Goal: Information Seeking & Learning: Learn about a topic

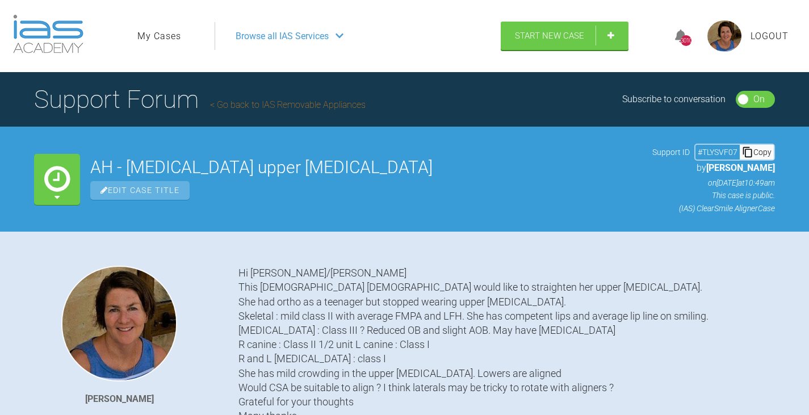
click at [159, 37] on link "My Cases" at bounding box center [159, 36] width 44 height 15
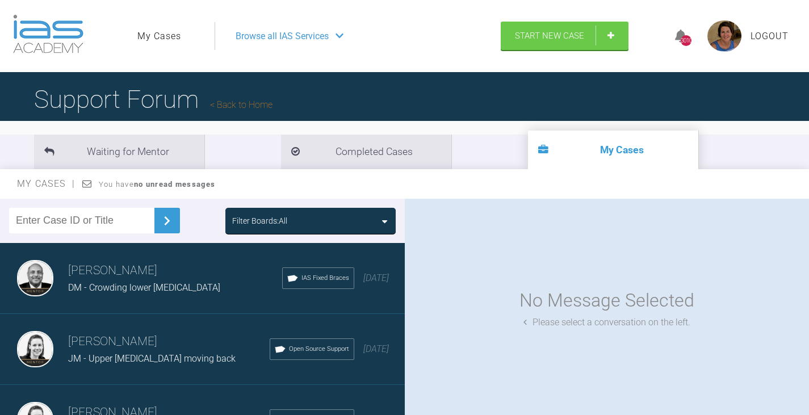
click at [349, 221] on div "Filter Boards: All" at bounding box center [310, 221] width 157 height 12
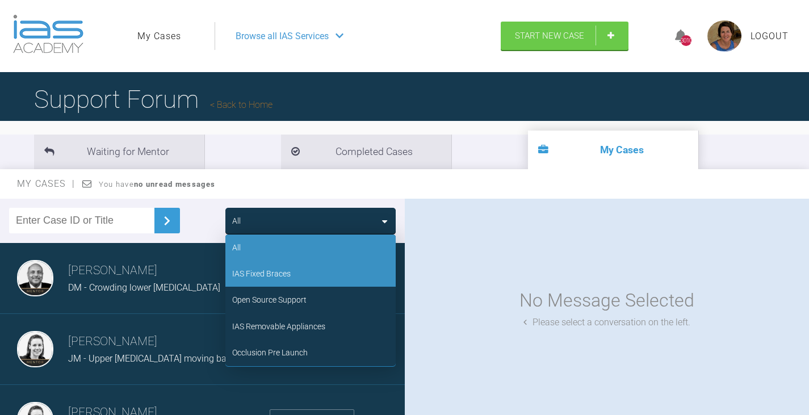
click at [278, 267] on div "IAS Fixed Braces" at bounding box center [310, 274] width 170 height 26
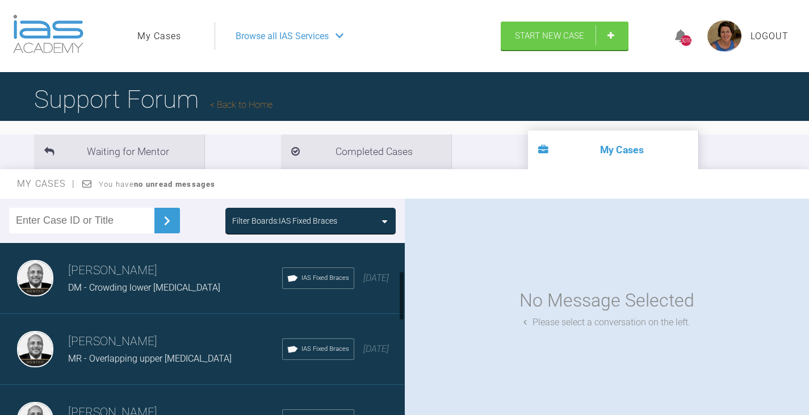
scroll to position [429, 0]
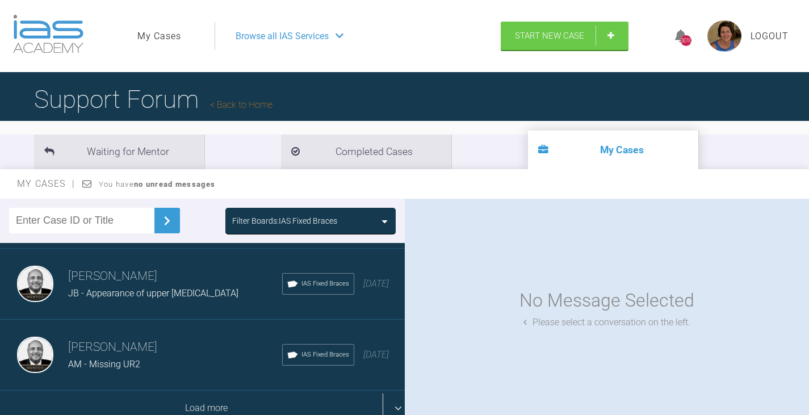
click at [312, 393] on div "Load more" at bounding box center [206, 407] width 413 height 35
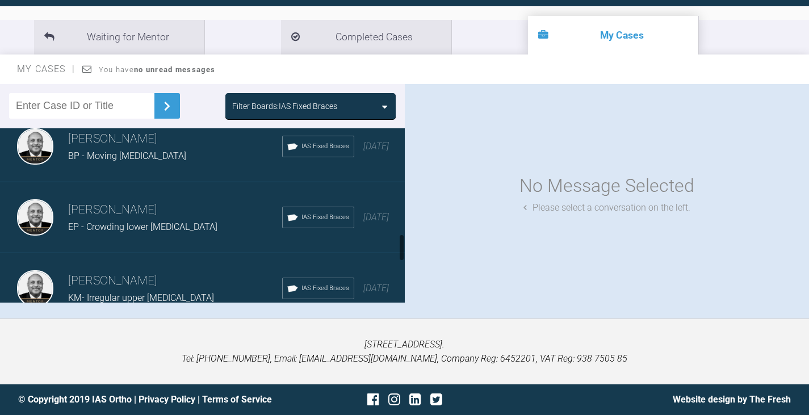
scroll to position [925, 0]
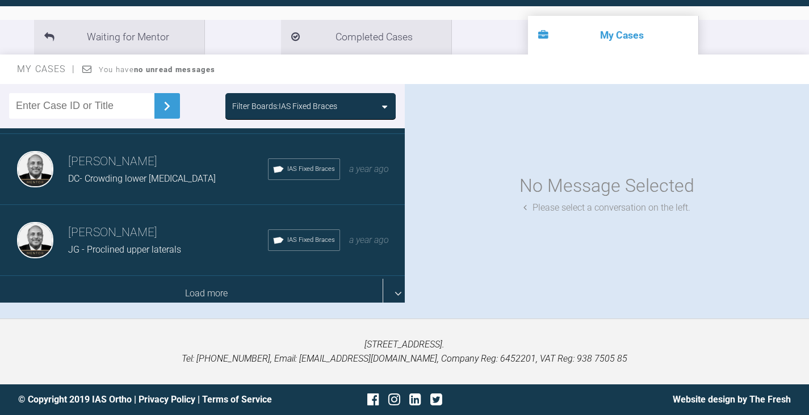
click at [169, 284] on div "Load more" at bounding box center [206, 293] width 413 height 35
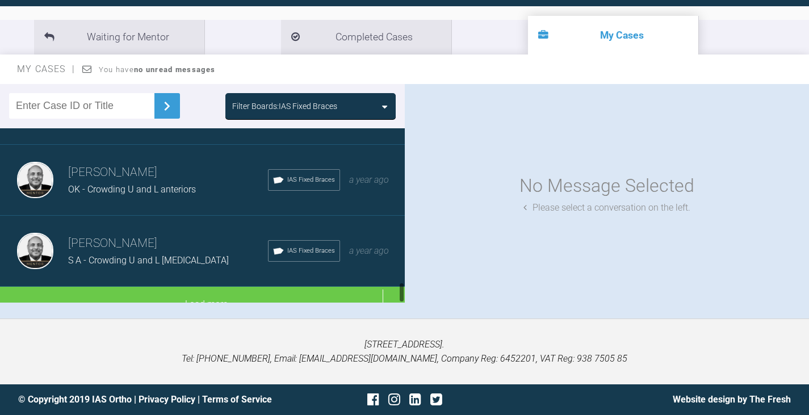
scroll to position [1280, 0]
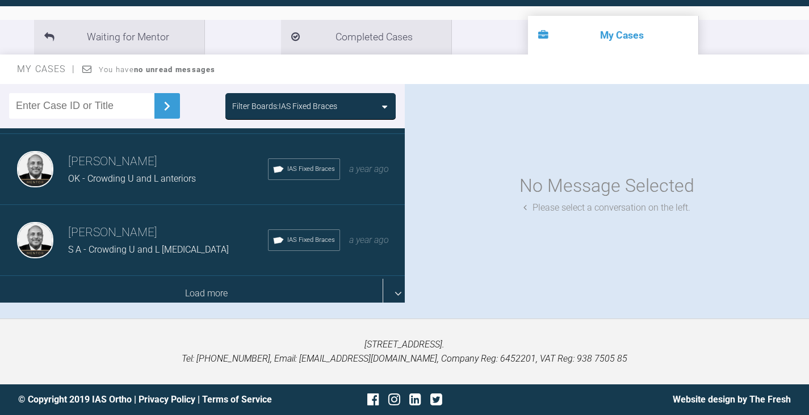
click at [181, 287] on div "Load more" at bounding box center [206, 293] width 413 height 35
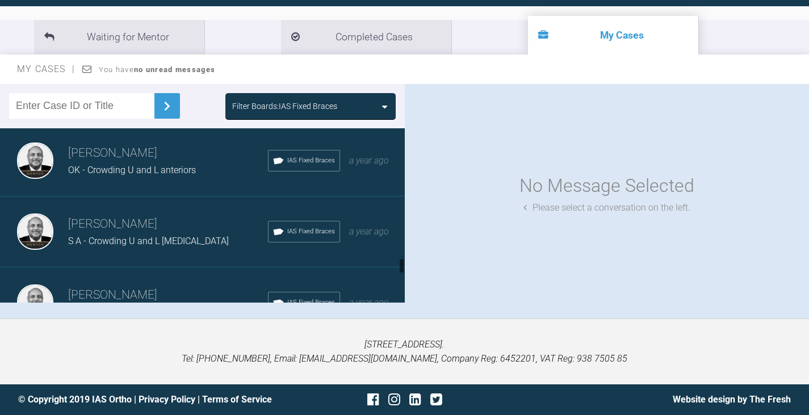
scroll to position [1705, 0]
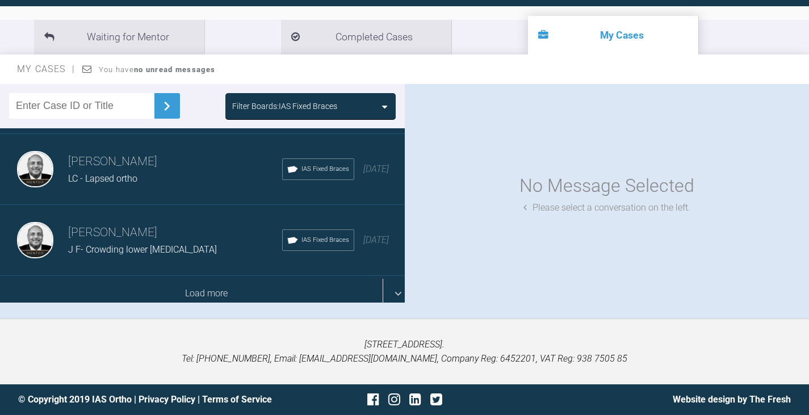
click at [204, 289] on div "Load more" at bounding box center [206, 293] width 413 height 35
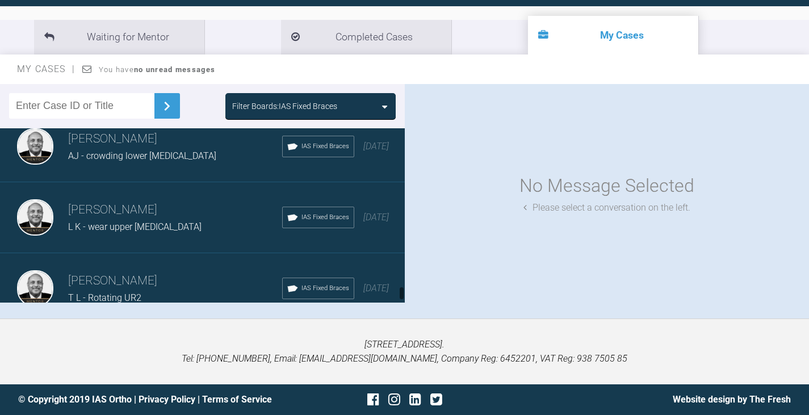
scroll to position [2273, 0]
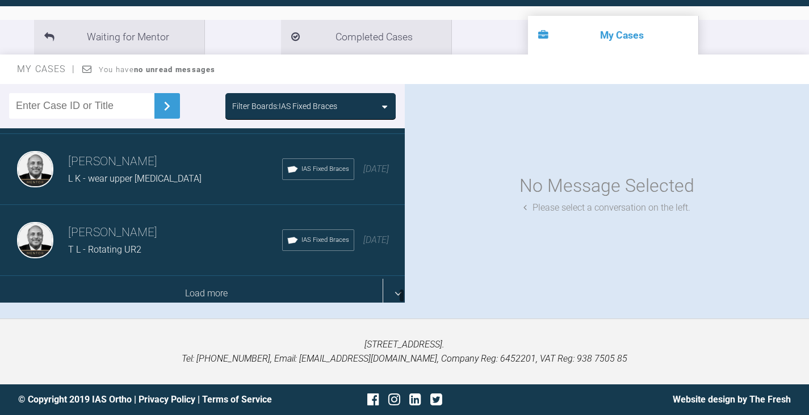
click at [195, 287] on div "Load more" at bounding box center [206, 293] width 413 height 35
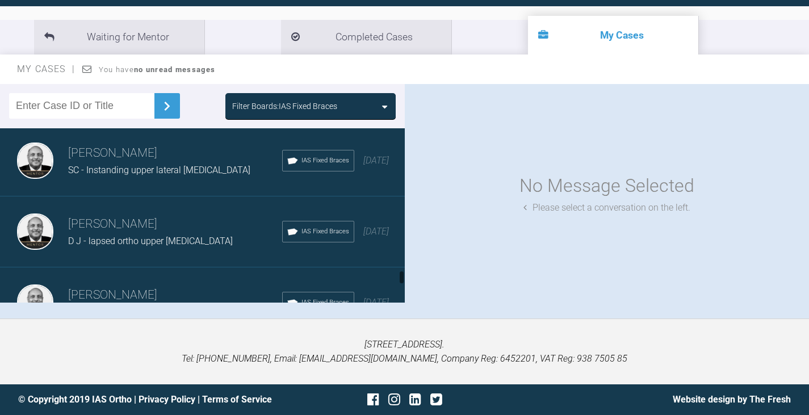
scroll to position [2614, 0]
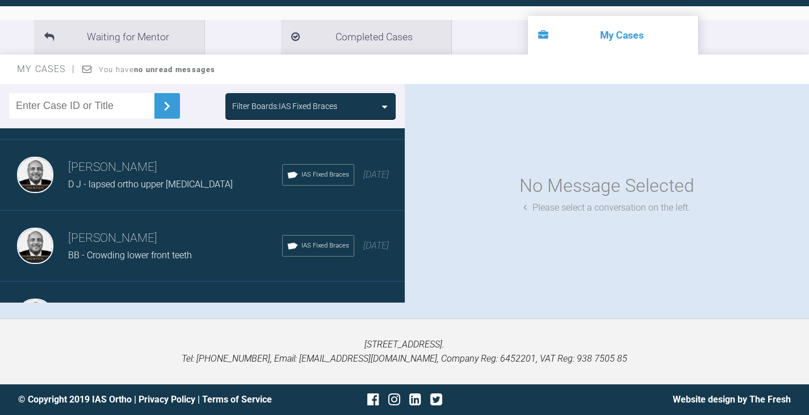
click at [183, 258] on span "BB - Crowding lower front teeth" at bounding box center [130, 255] width 124 height 11
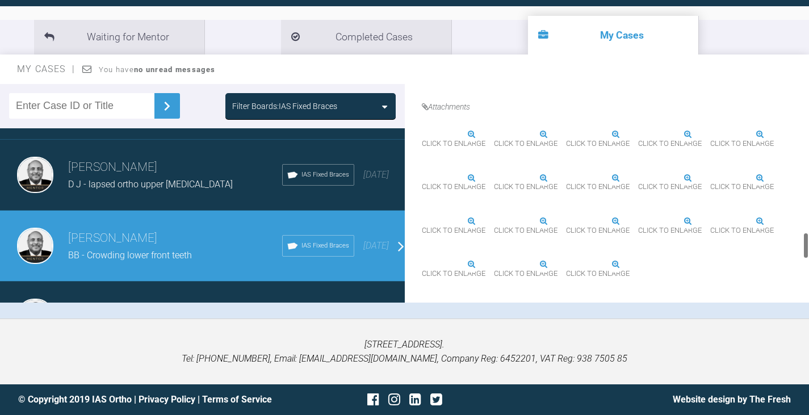
scroll to position [1156, 0]
click at [494, 221] on img at bounding box center [494, 221] width 0 height 0
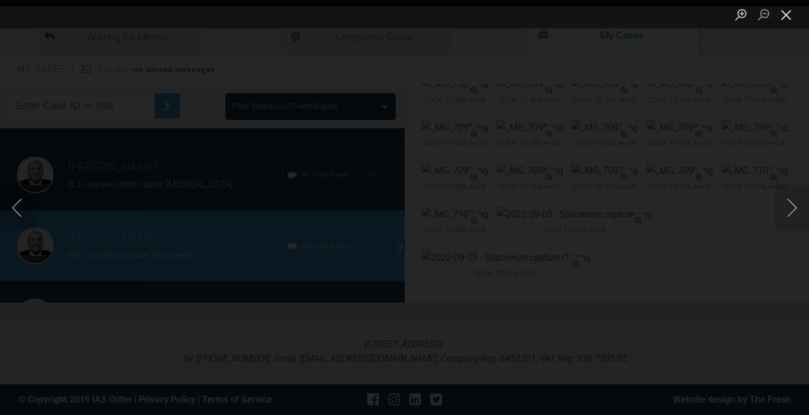
click at [783, 14] on button "Close lightbox" at bounding box center [786, 15] width 23 height 20
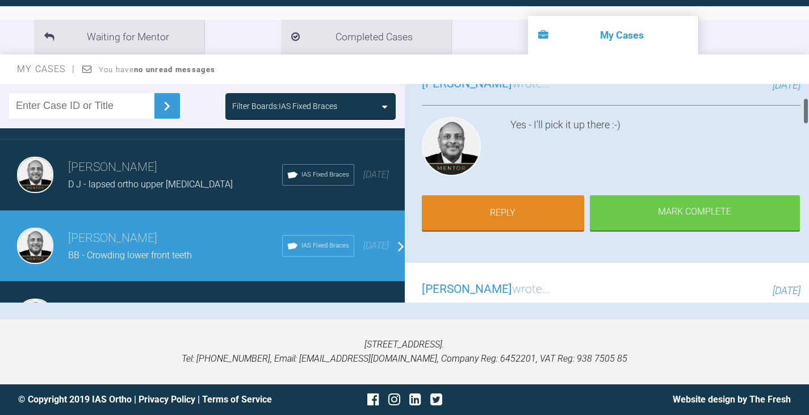
scroll to position [114, 0]
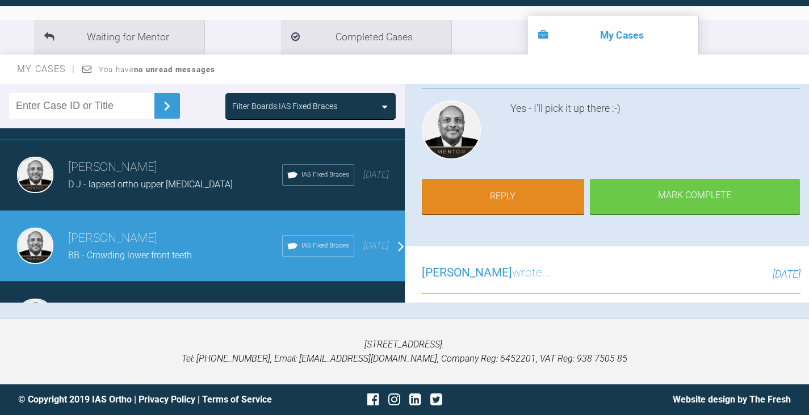
click at [383, 105] on icon at bounding box center [384, 106] width 5 height 9
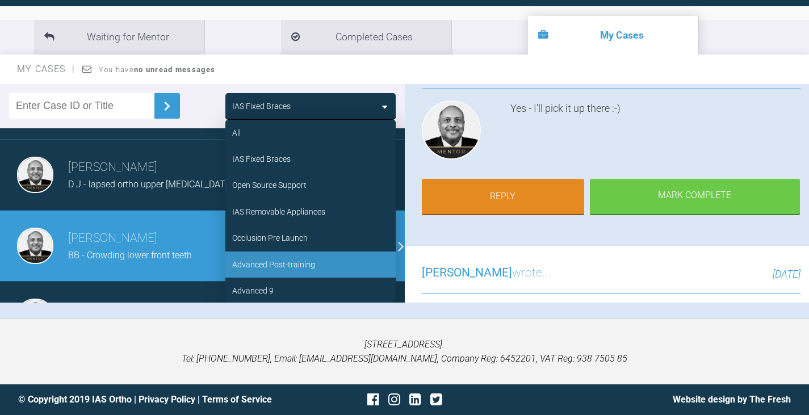
click at [263, 263] on div "Advanced Post-training" at bounding box center [273, 264] width 83 height 12
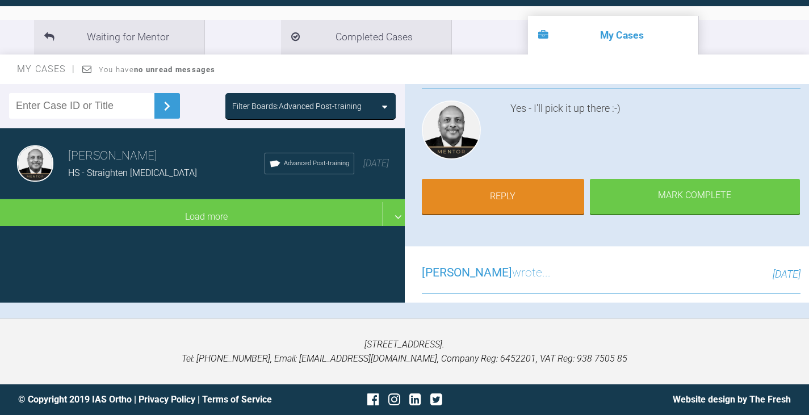
scroll to position [0, 0]
click at [385, 104] on icon at bounding box center [384, 106] width 5 height 9
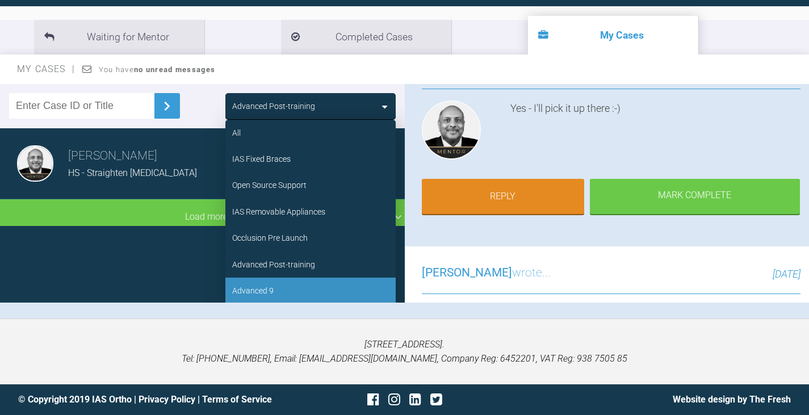
click at [266, 294] on div "Advanced 9" at bounding box center [310, 291] width 170 height 26
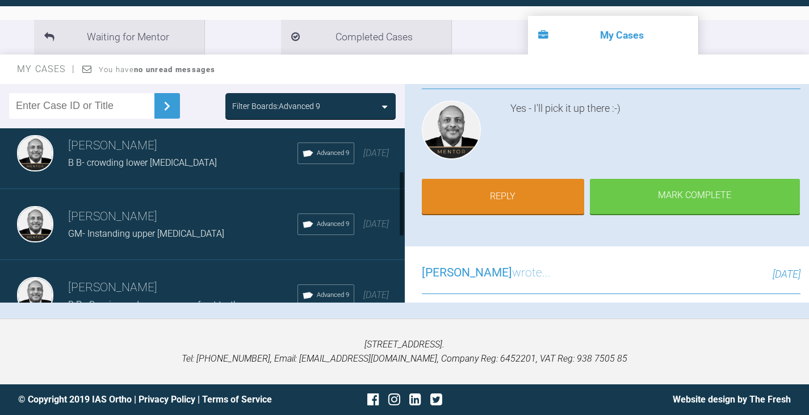
scroll to position [170, 0]
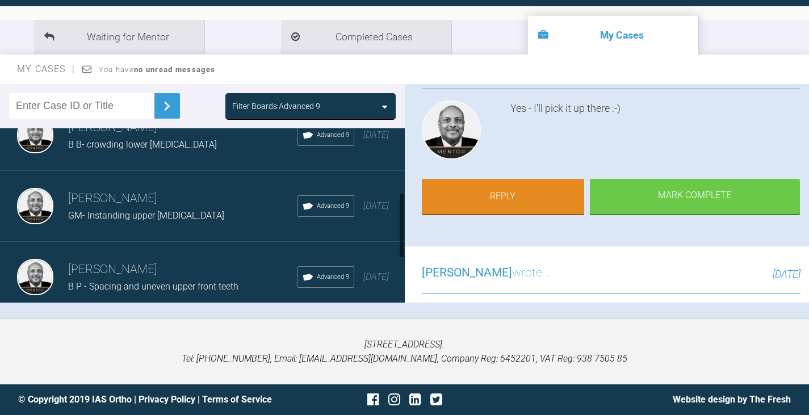
click at [223, 154] on div "[PERSON_NAME] B B- crowding lower [MEDICAL_DATA] Advanced 9 [DATE]" at bounding box center [206, 135] width 413 height 71
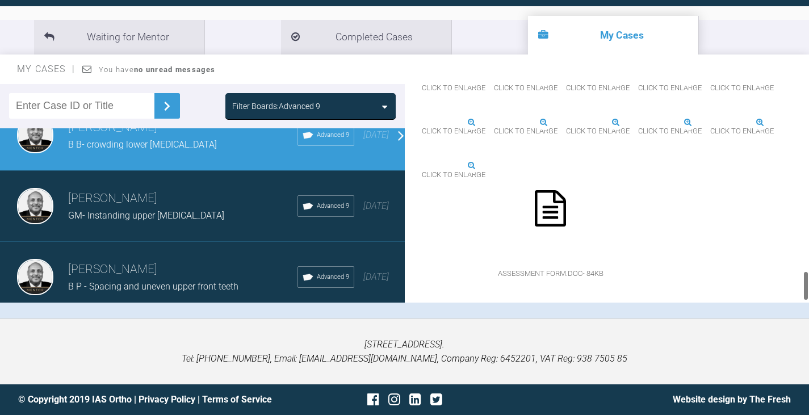
scroll to position [1351, 0]
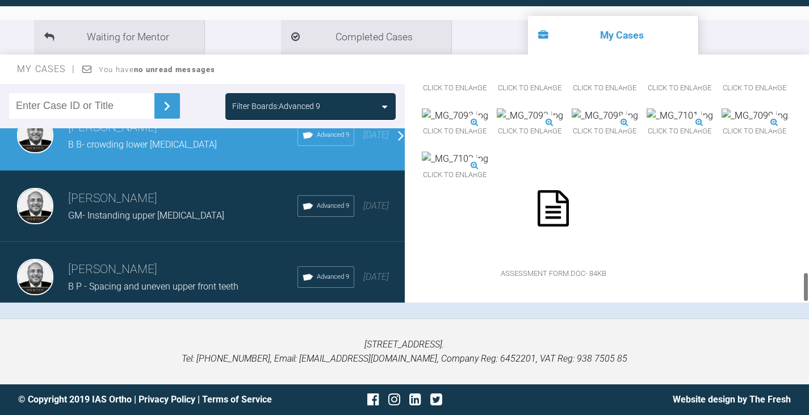
click at [569, 190] on icon at bounding box center [552, 208] width 31 height 36
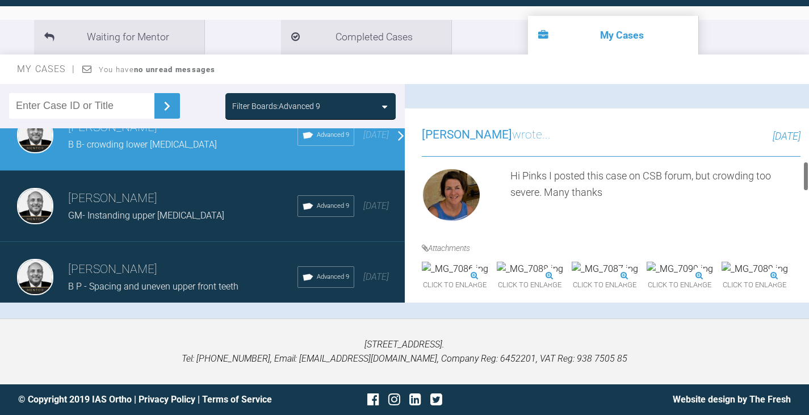
scroll to position [613, 0]
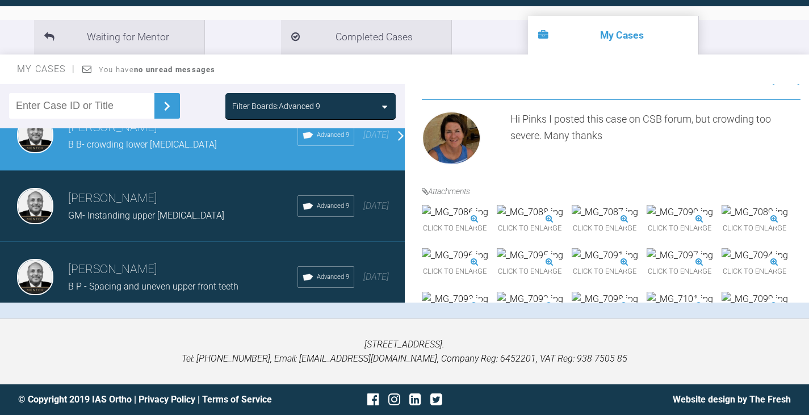
click at [638, 237] on span "Click to enlarge" at bounding box center [605, 229] width 66 height 18
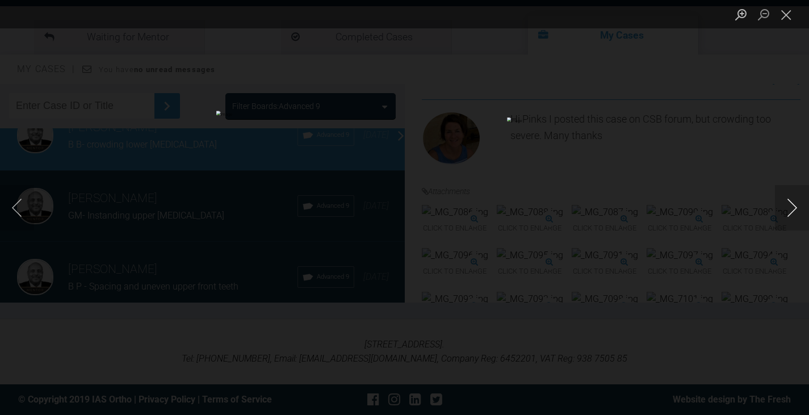
click at [789, 203] on button "Next image" at bounding box center [792, 207] width 34 height 45
click at [791, 14] on button "Close lightbox" at bounding box center [786, 15] width 23 height 20
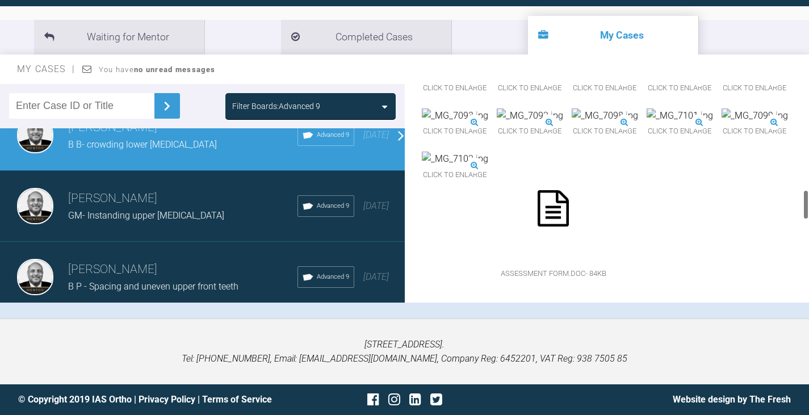
scroll to position [840, 0]
click at [497, 97] on span "Click to enlarge" at bounding box center [530, 88] width 66 height 18
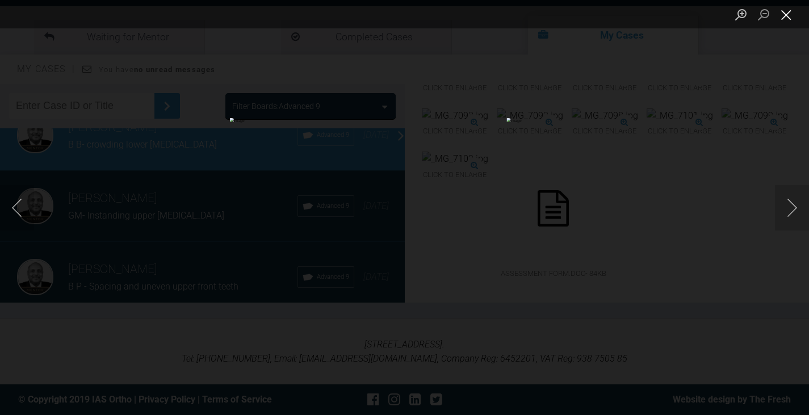
click at [782, 13] on button "Close lightbox" at bounding box center [786, 15] width 23 height 20
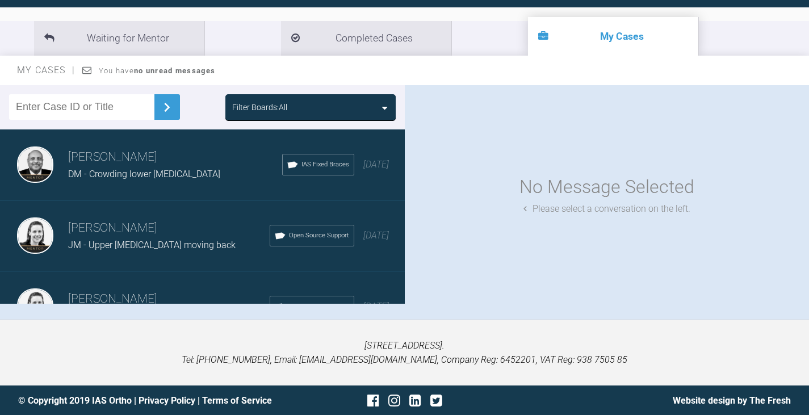
scroll to position [115, 0]
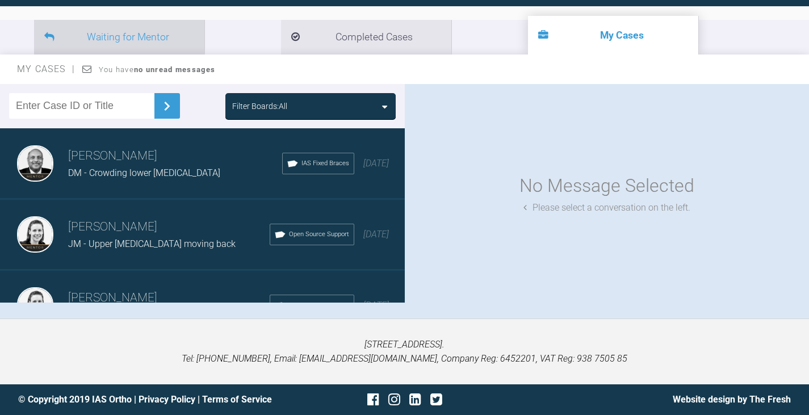
click at [106, 26] on li "Waiting for Mentor" at bounding box center [119, 37] width 170 height 35
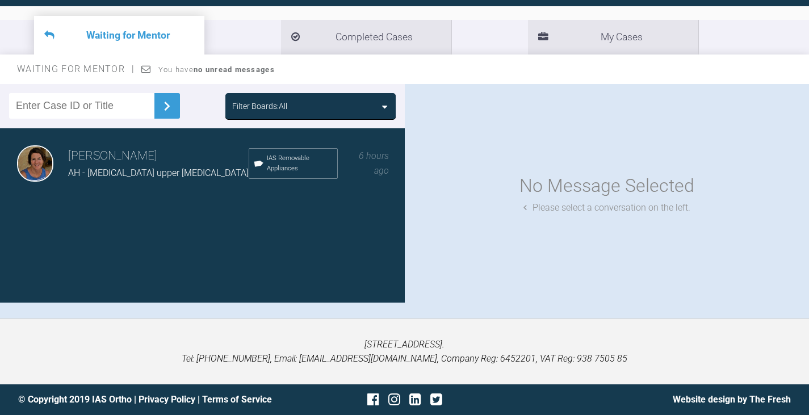
click at [142, 182] on div "[PERSON_NAME] AH - [MEDICAL_DATA] upper [MEDICAL_DATA] IAS Removable Appliances…" at bounding box center [206, 163] width 413 height 71
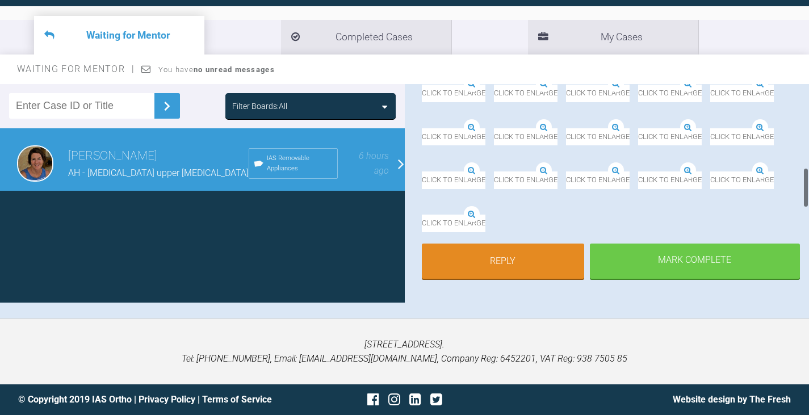
scroll to position [454, 0]
